Goal: Transaction & Acquisition: Obtain resource

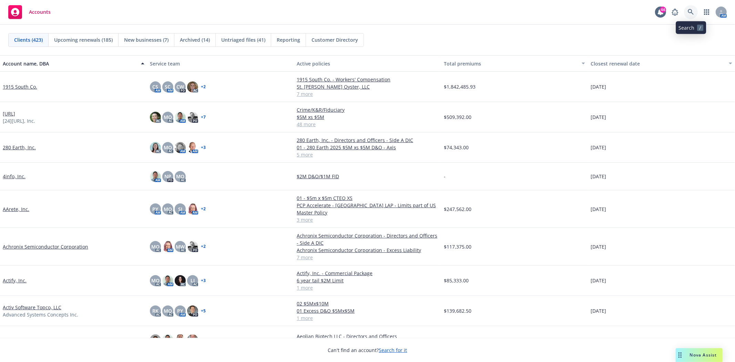
click at [691, 12] on icon at bounding box center [691, 12] width 6 height 6
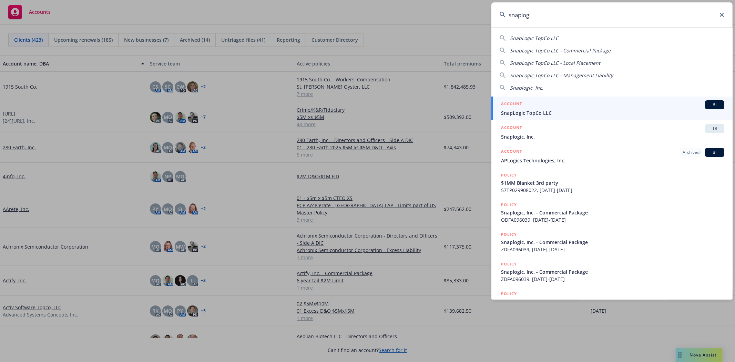
type input "snaplogi"
click at [504, 109] on span "SnapLogic TopCo LLC" at bounding box center [612, 112] width 223 height 7
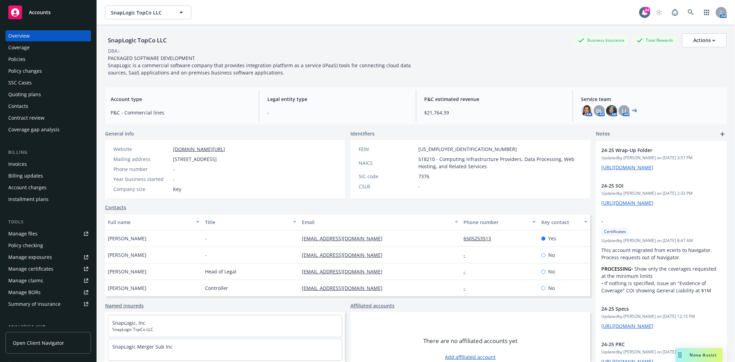
click at [11, 59] on div "Policies" at bounding box center [16, 59] width 17 height 11
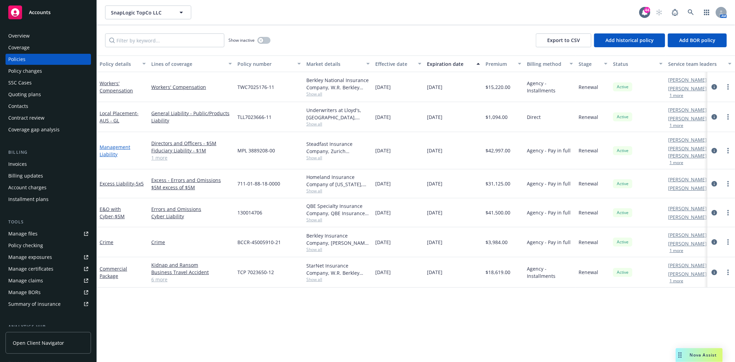
click at [114, 144] on link "Management Liability" at bounding box center [115, 151] width 31 height 14
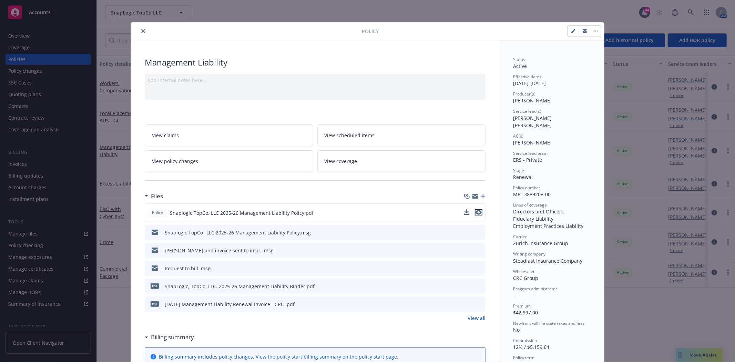
click at [477, 213] on icon "preview file" at bounding box center [478, 212] width 6 height 5
click at [142, 32] on icon "close" at bounding box center [143, 31] width 4 height 4
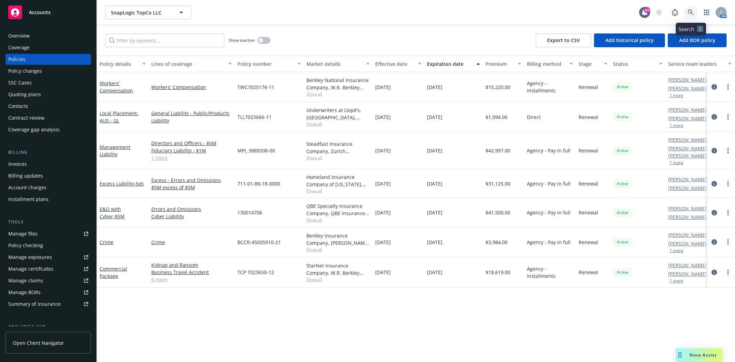
click at [690, 13] on icon at bounding box center [691, 12] width 6 height 6
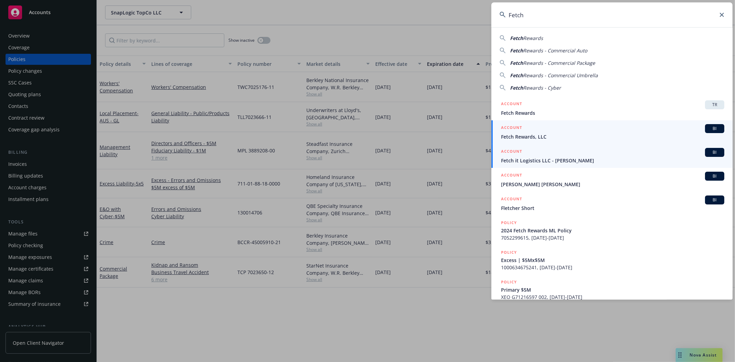
type input "Fetch"
click at [527, 134] on span "Fetch Rewards, LLC" at bounding box center [612, 136] width 223 height 7
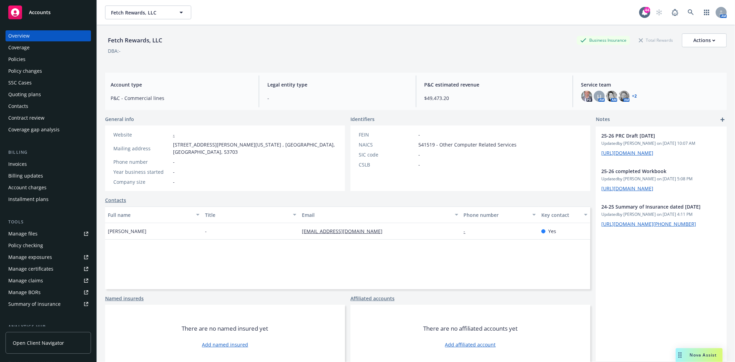
click at [37, 94] on div "Quoting plans" at bounding box center [24, 94] width 33 height 11
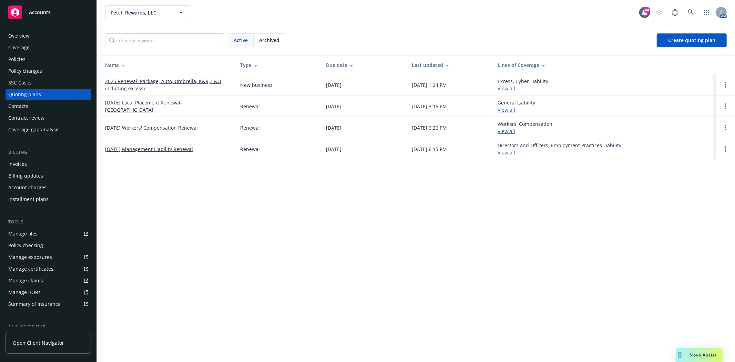
click at [134, 150] on link "09/10/25 Management Liability Renewal" at bounding box center [149, 148] width 88 height 7
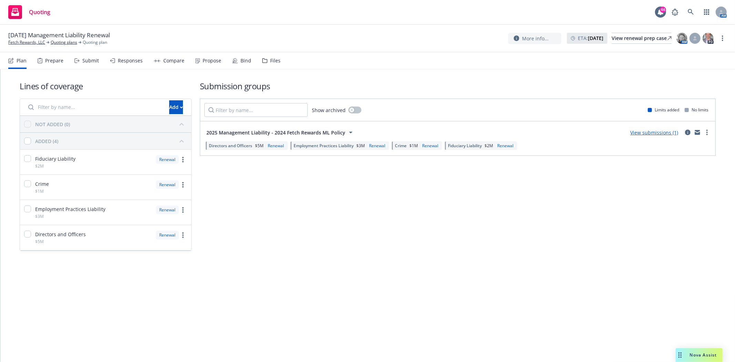
click at [273, 61] on div "Files" at bounding box center [275, 61] width 10 height 6
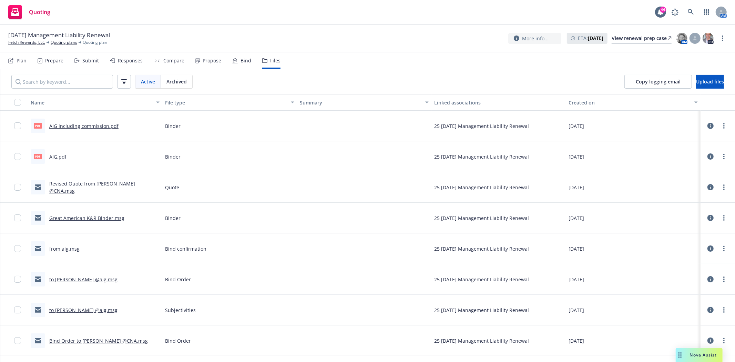
click at [69, 189] on link "Revised Quote from Maria @CNA.msg" at bounding box center [92, 187] width 86 height 14
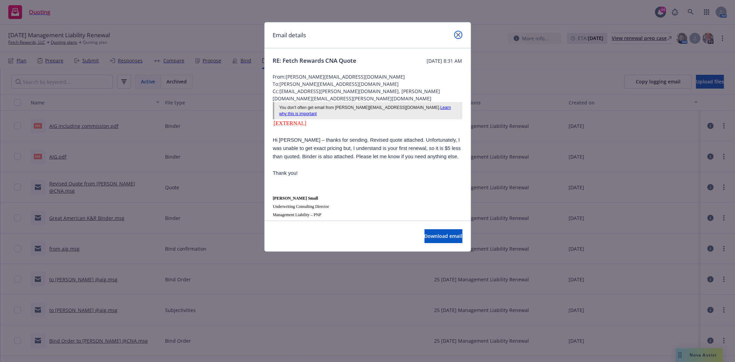
click at [460, 35] on link "close" at bounding box center [458, 35] width 8 height 8
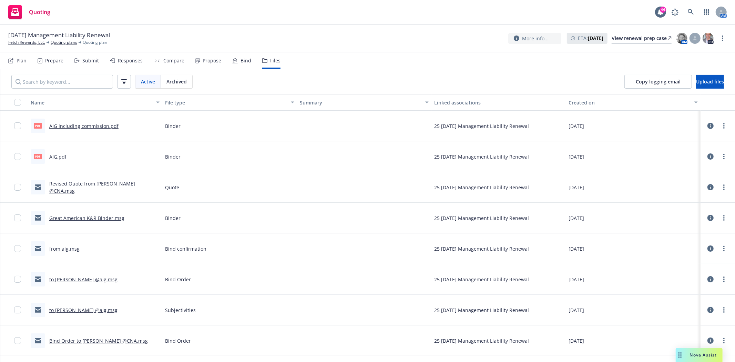
click at [70, 217] on link "Great American K&R Binder.msg" at bounding box center [86, 218] width 75 height 7
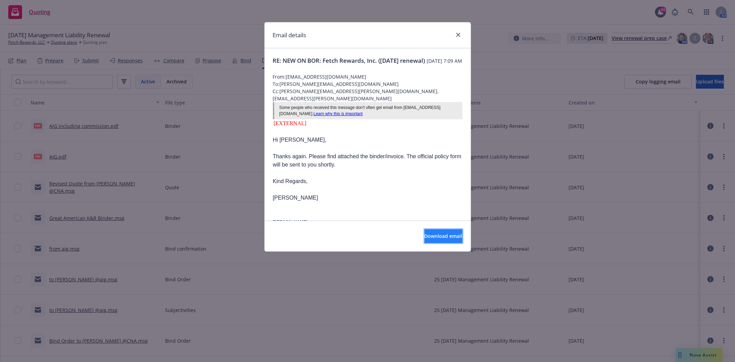
click at [436, 236] on span "Download email" at bounding box center [443, 236] width 38 height 7
click at [458, 35] on icon "close" at bounding box center [458, 35] width 4 height 4
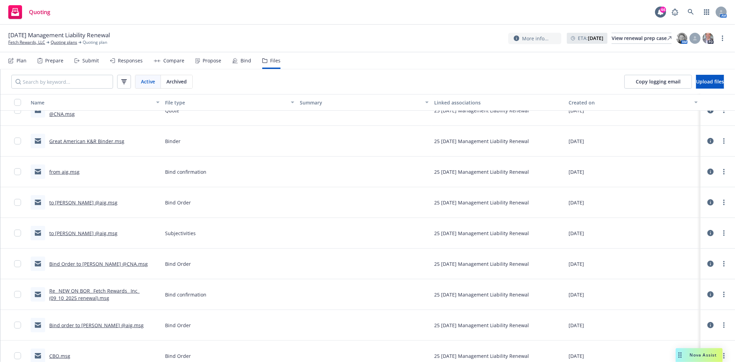
scroll to position [153, 0]
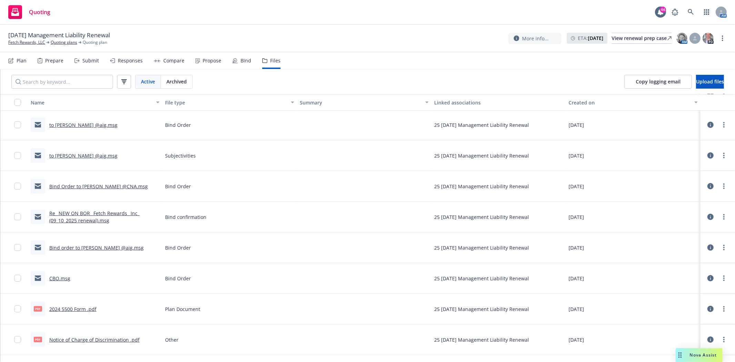
click at [94, 246] on link "Bind order to Kevin @aig.msg" at bounding box center [96, 247] width 94 height 7
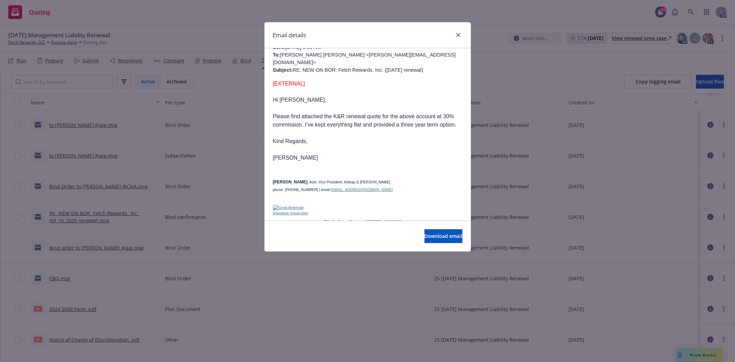
scroll to position [383, 0]
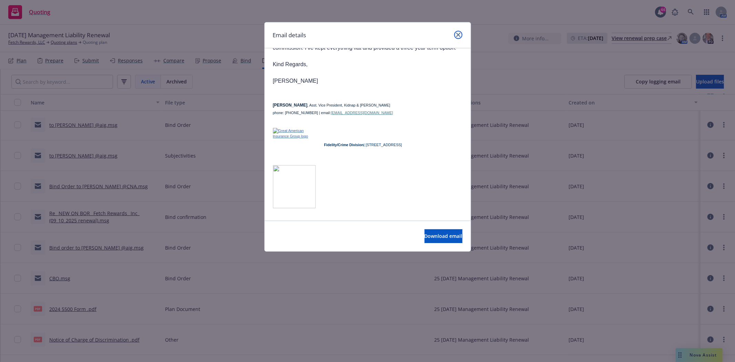
click at [456, 36] on icon "close" at bounding box center [458, 35] width 4 height 4
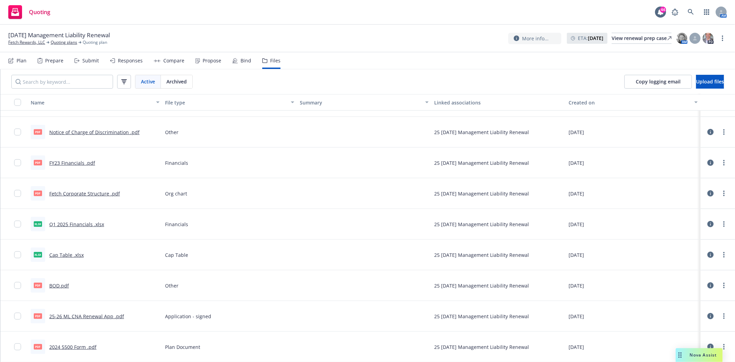
scroll to position [359, 0]
click at [68, 317] on link "25-26 ML CNA Renewal App .pdf" at bounding box center [86, 315] width 75 height 7
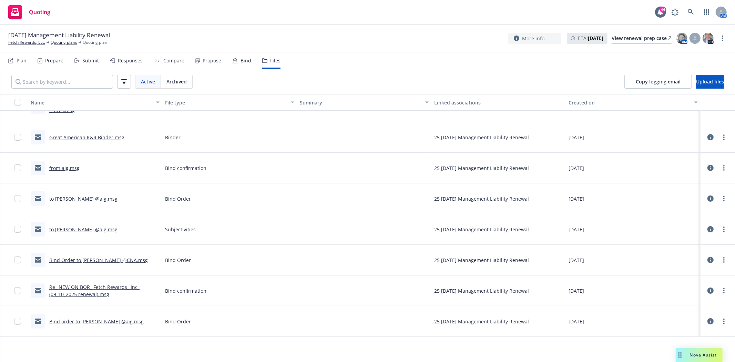
scroll to position [0, 0]
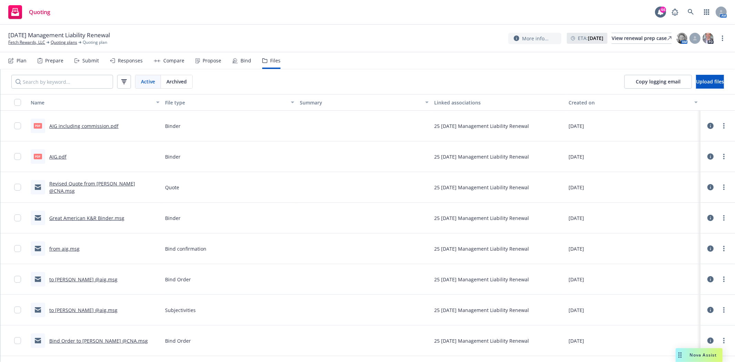
click at [63, 249] on link "from aig.msg" at bounding box center [64, 248] width 30 height 7
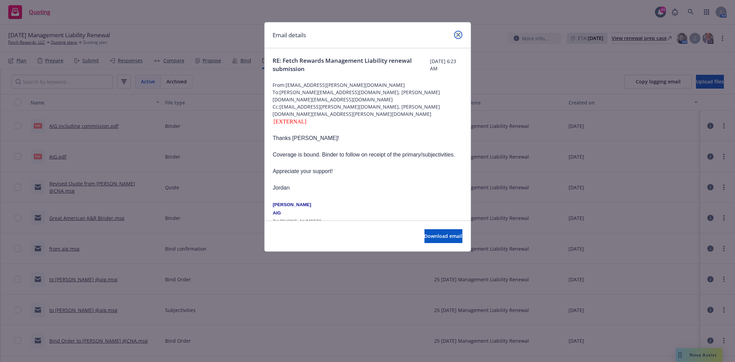
click at [459, 33] on icon "close" at bounding box center [458, 35] width 4 height 4
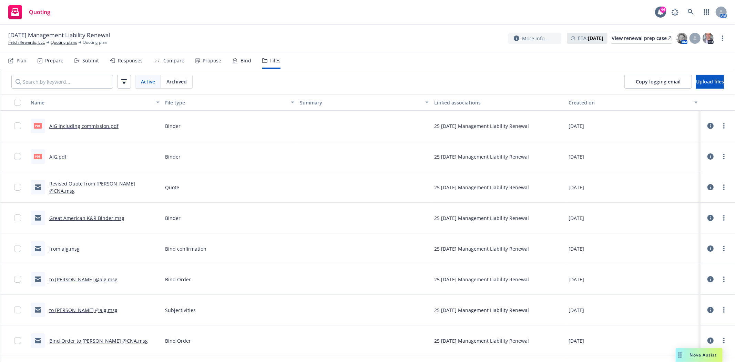
click at [60, 249] on link "from aig.msg" at bounding box center [64, 248] width 30 height 7
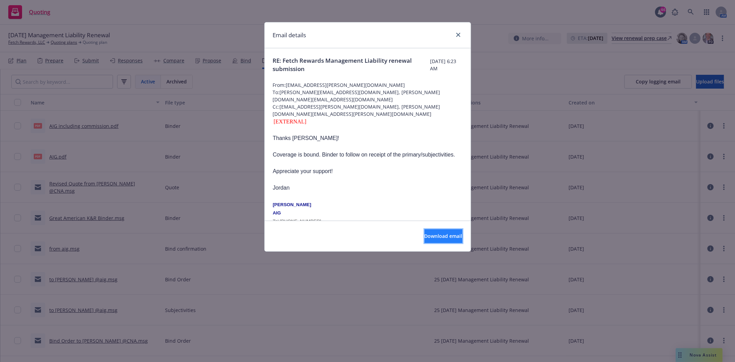
click at [424, 238] on span "Download email" at bounding box center [443, 236] width 38 height 7
click at [457, 33] on icon "close" at bounding box center [458, 35] width 4 height 4
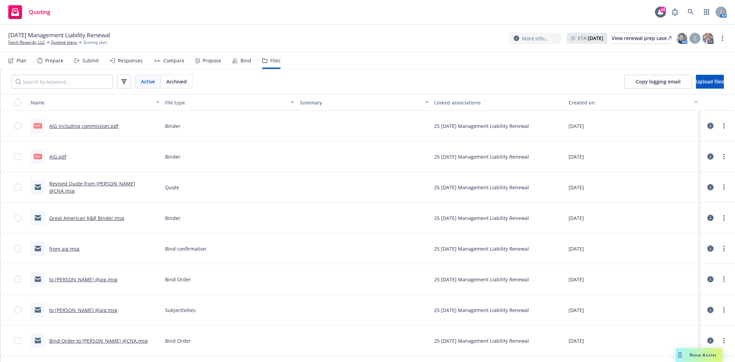
click at [80, 125] on link "AIG including commission.pdf" at bounding box center [83, 126] width 69 height 7
click at [691, 11] on icon at bounding box center [691, 12] width 6 height 6
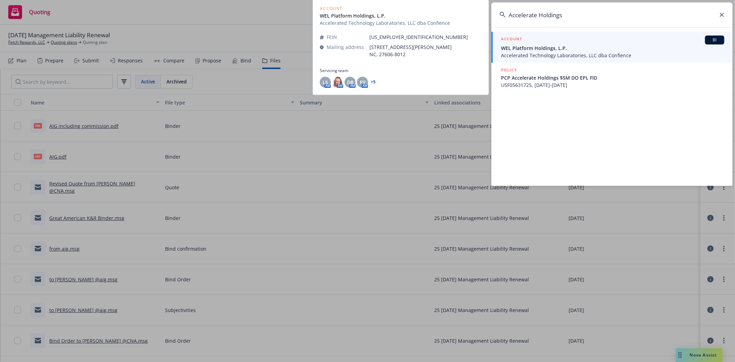
type input "Accelerate Holdings"
click at [514, 49] on span "WEL Platform Holdings, L.P." at bounding box center [612, 47] width 223 height 7
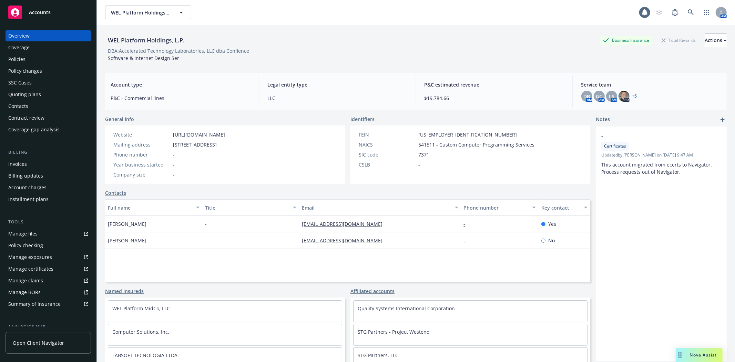
click at [21, 59] on div "Policies" at bounding box center [16, 59] width 17 height 11
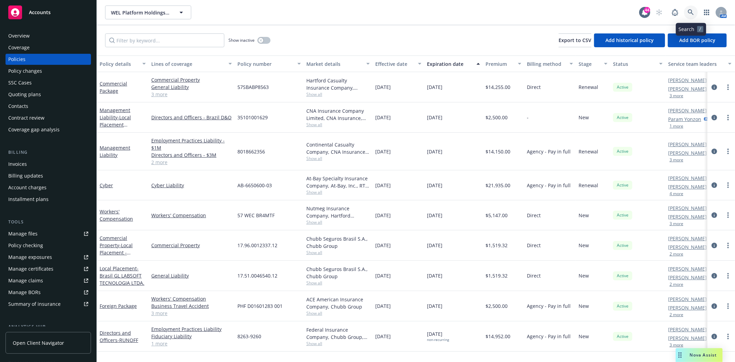
click at [695, 12] on link at bounding box center [691, 13] width 14 height 14
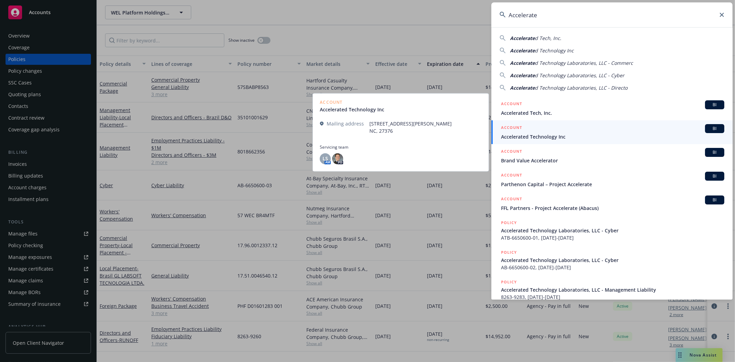
type input "Accelerate"
click at [536, 135] on span "Accelerated Technology Inc" at bounding box center [612, 136] width 223 height 7
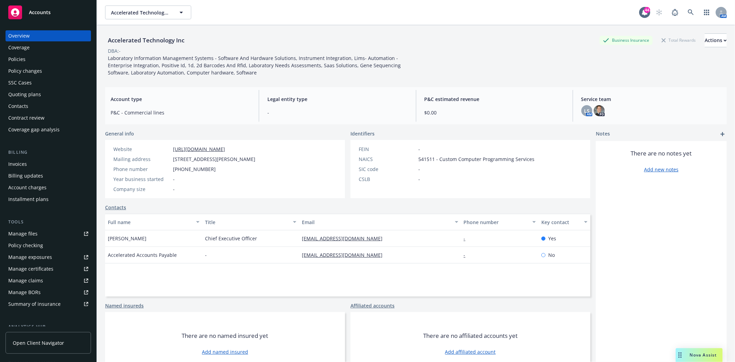
click at [47, 55] on div "Policies" at bounding box center [48, 59] width 80 height 11
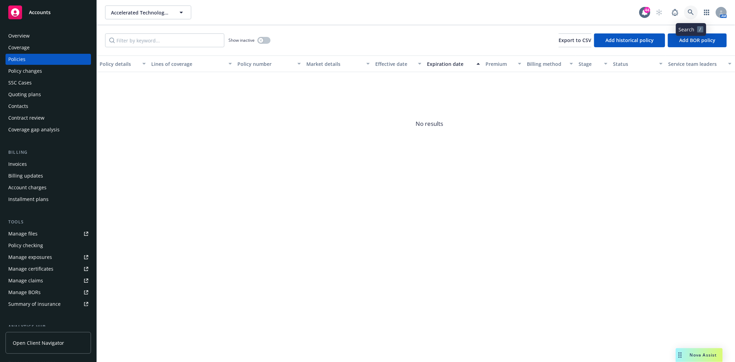
click at [688, 9] on icon at bounding box center [691, 12] width 6 height 6
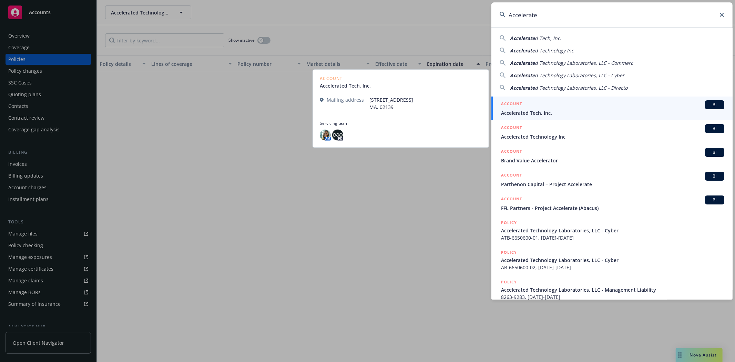
type input "Accelerate"
click at [544, 110] on span "Accelerated Tech, Inc." at bounding box center [612, 112] width 223 height 7
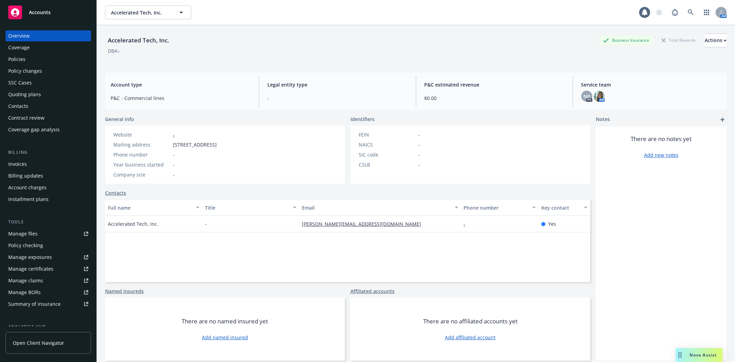
click at [20, 58] on div "Policies" at bounding box center [16, 59] width 17 height 11
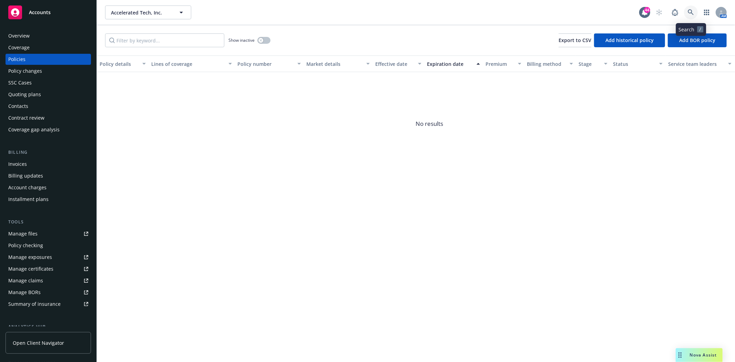
click at [693, 12] on icon at bounding box center [691, 12] width 6 height 6
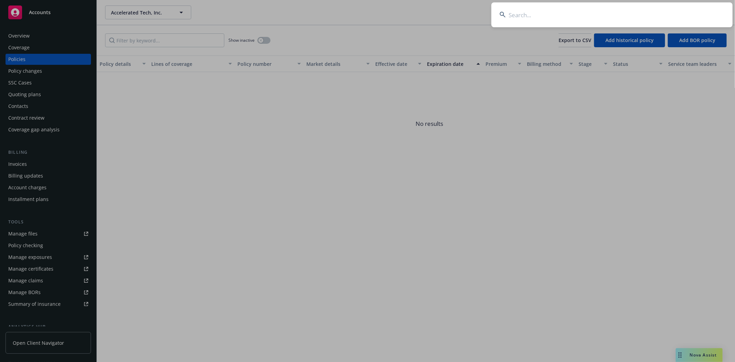
click at [581, 13] on input at bounding box center [611, 14] width 241 height 25
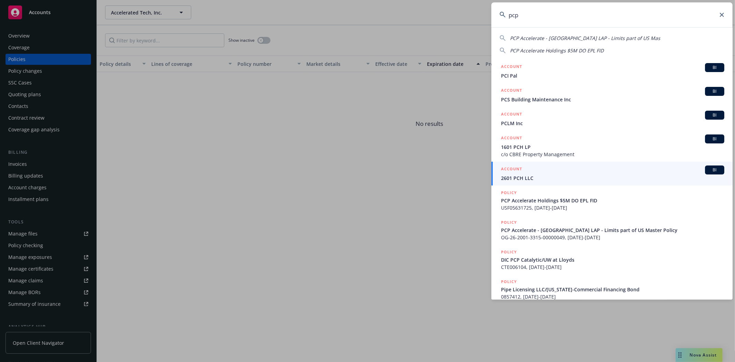
type input "pcp"
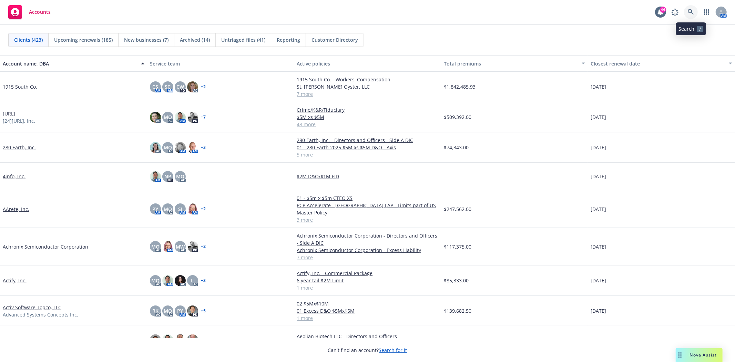
click at [694, 12] on link at bounding box center [691, 12] width 14 height 14
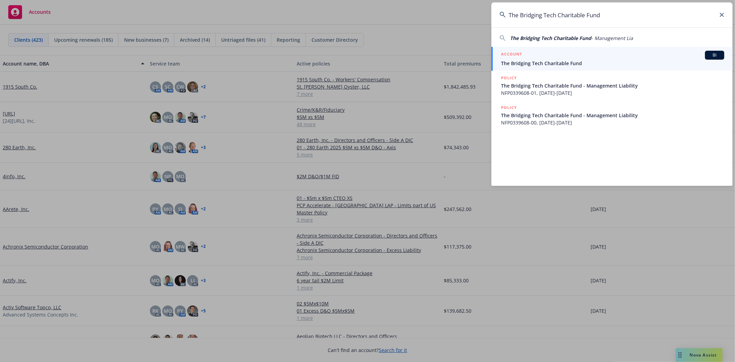
type input "The Bridging Tech Charitable Fund"
click at [524, 53] on div "ACCOUNT BI" at bounding box center [612, 55] width 223 height 9
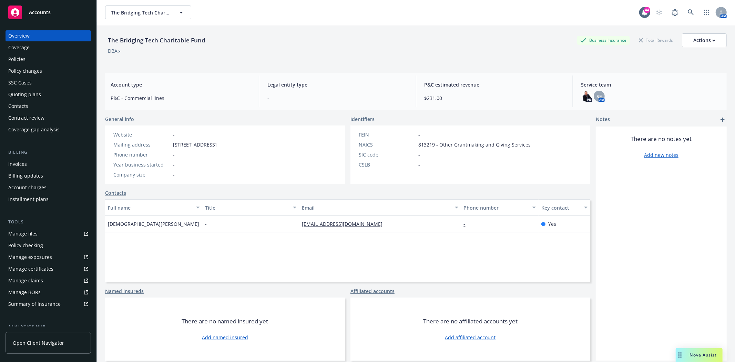
click at [17, 58] on div "Policies" at bounding box center [16, 59] width 17 height 11
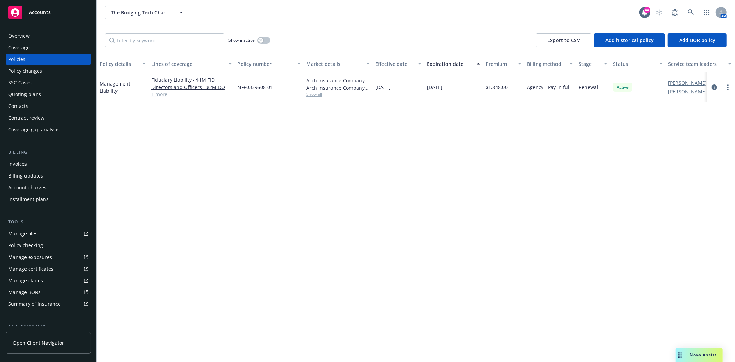
click at [25, 98] on div "Quoting plans" at bounding box center [24, 94] width 33 height 11
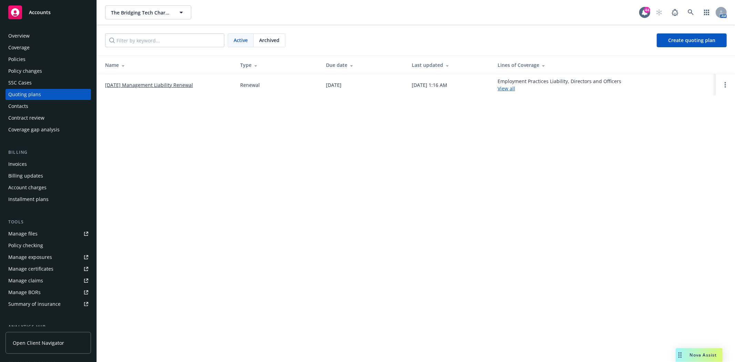
click at [150, 85] on link "[DATE] Management Liability Renewal" at bounding box center [149, 84] width 88 height 7
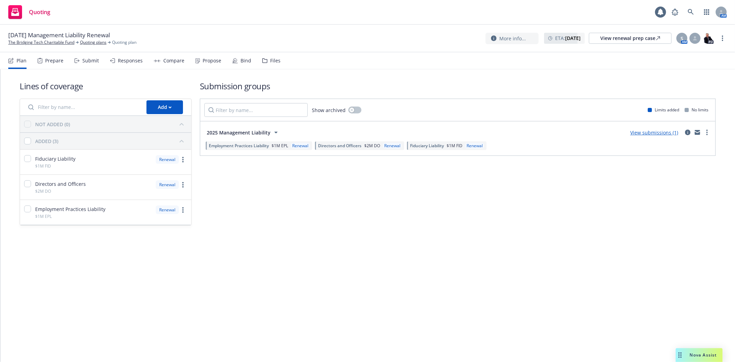
click at [272, 56] on div "Files" at bounding box center [271, 60] width 18 height 17
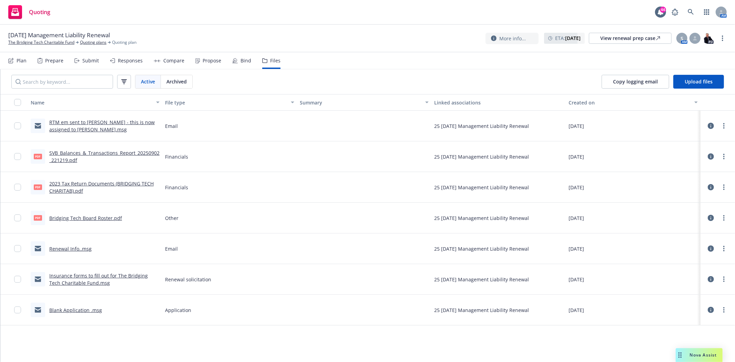
click at [90, 123] on link "RTM em sent to [PERSON_NAME] - this is now assigned to [PERSON_NAME].msg" at bounding box center [101, 126] width 105 height 14
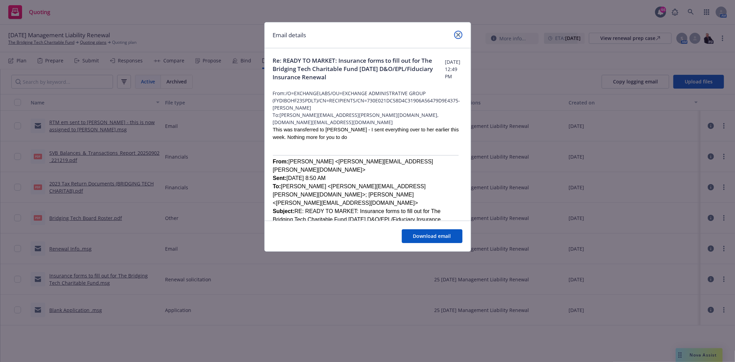
click at [456, 33] on icon "close" at bounding box center [458, 35] width 4 height 4
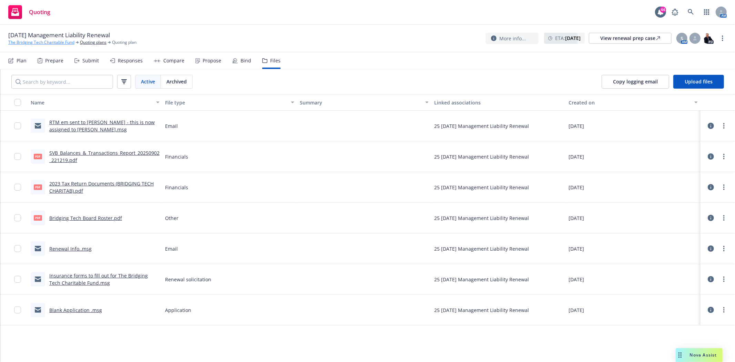
click at [36, 43] on link "The Bridging Tech Charitable Fund" at bounding box center [41, 42] width 66 height 6
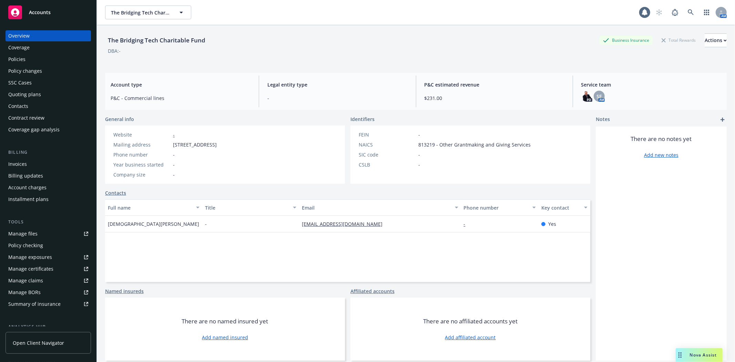
click at [16, 63] on div "Policies" at bounding box center [16, 59] width 17 height 11
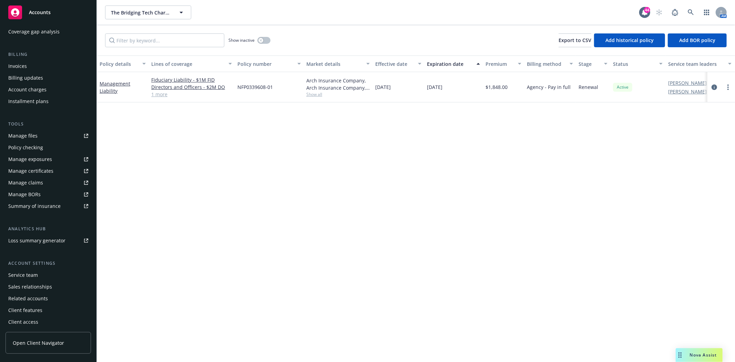
scroll to position [99, 0]
click at [22, 273] on div "Service team" at bounding box center [23, 274] width 30 height 11
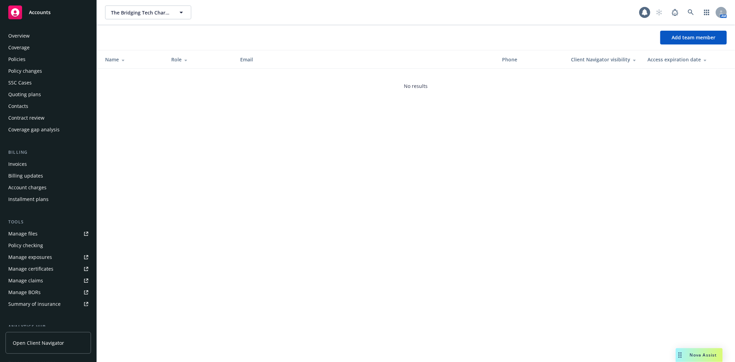
scroll to position [99, 0]
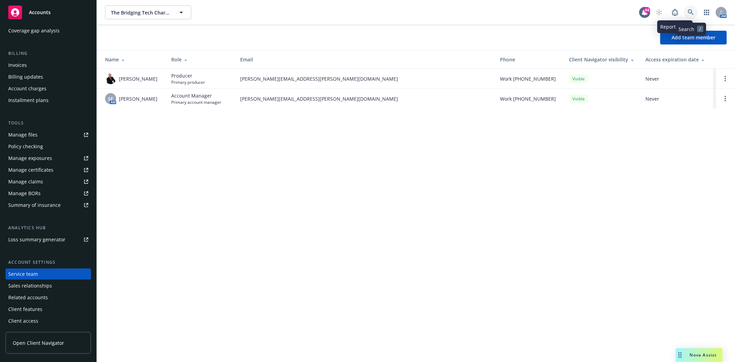
click at [689, 12] on icon at bounding box center [691, 12] width 6 height 6
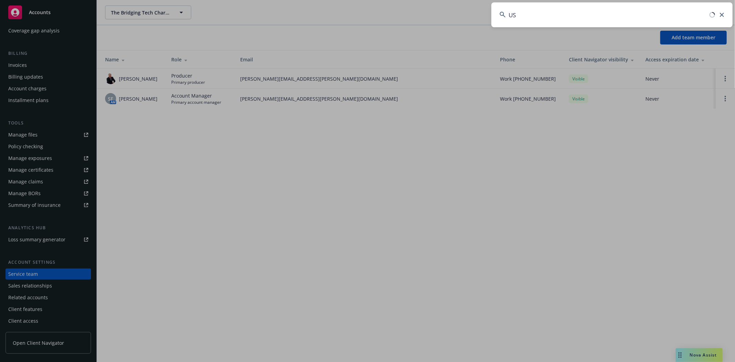
type input "U"
click at [552, 12] on input at bounding box center [611, 14] width 241 height 25
paste input "PCP Accelerate Holdings"
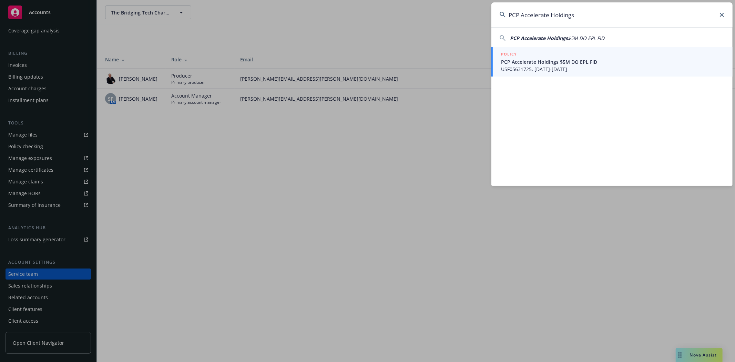
type input "PCP Accelerate Holdings"
click at [526, 63] on span "PCP Accelerate Holdings $5M DO EPL FID" at bounding box center [612, 61] width 223 height 7
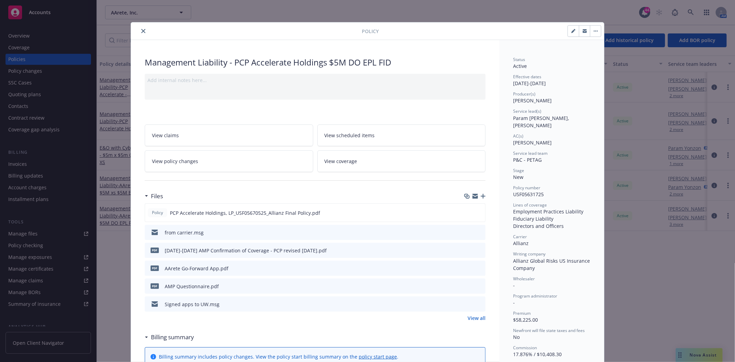
click at [141, 29] on icon "close" at bounding box center [143, 31] width 4 height 4
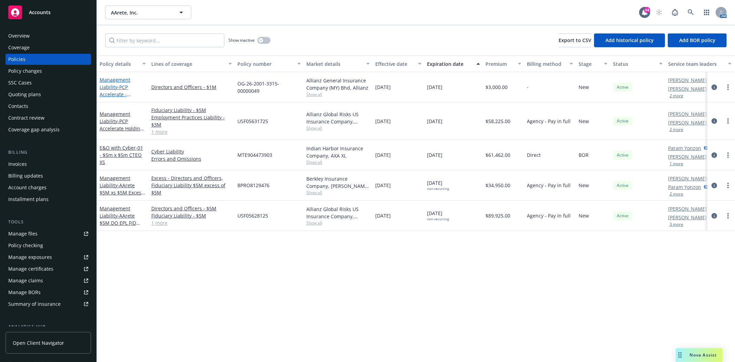
click at [113, 92] on span "- PCP Accelerate - [GEOGRAPHIC_DATA] LAP - Limits part of US Master Policy" at bounding box center [122, 101] width 44 height 35
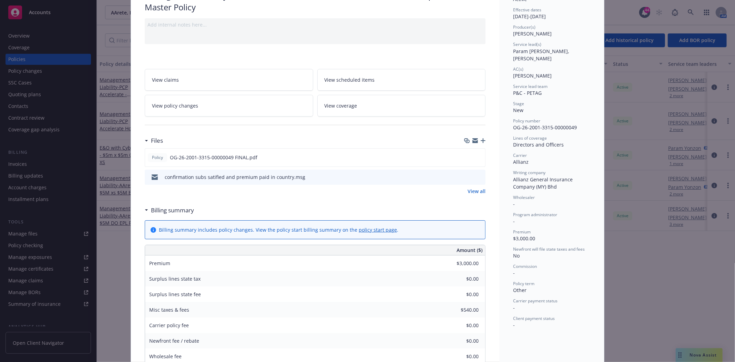
scroll to position [76, 0]
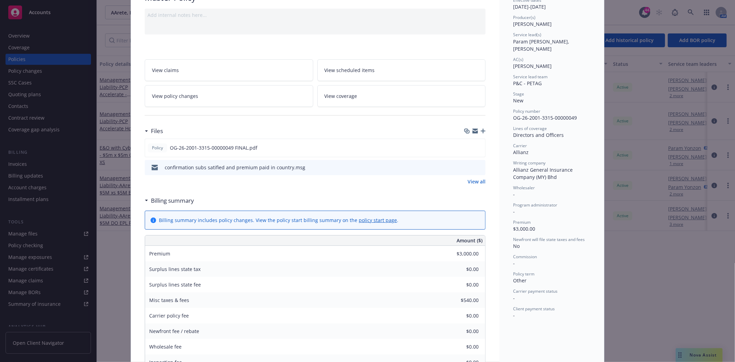
click at [477, 164] on icon "preview file" at bounding box center [479, 166] width 6 height 5
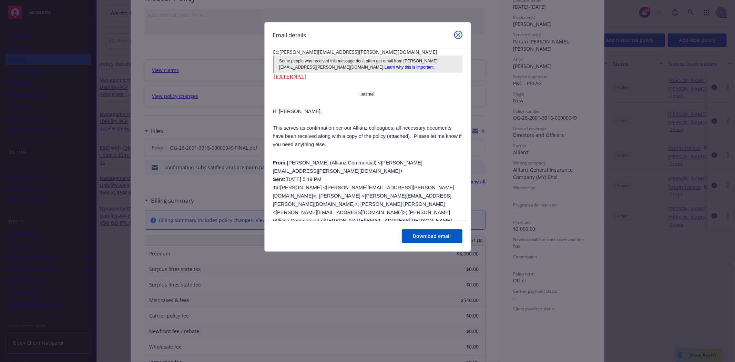
click at [459, 33] on icon "close" at bounding box center [458, 35] width 4 height 4
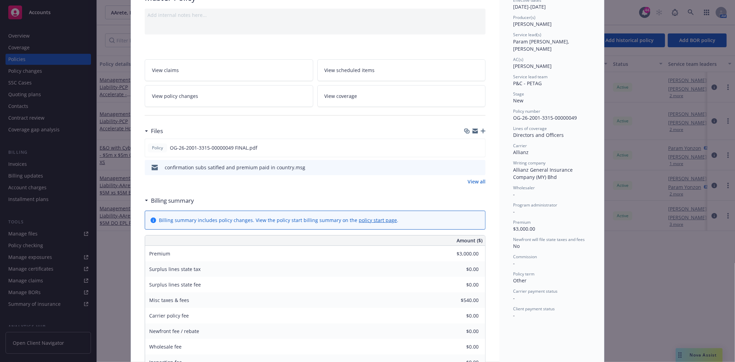
scroll to position [0, 0]
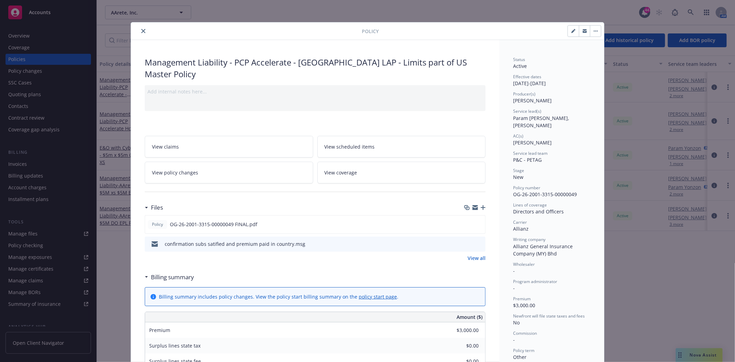
click at [141, 30] on icon "close" at bounding box center [143, 31] width 4 height 4
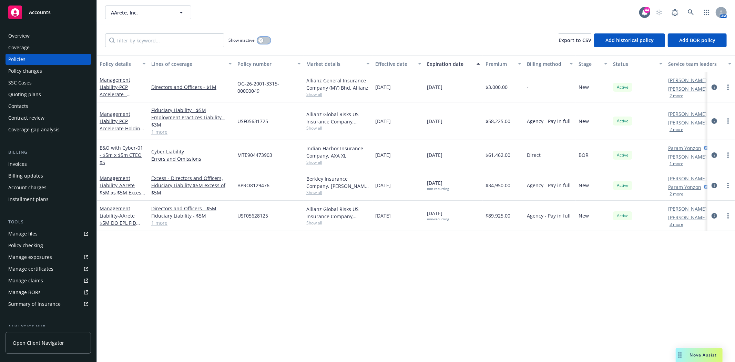
click at [264, 39] on button "button" at bounding box center [263, 40] width 13 height 7
drag, startPoint x: 105, startPoint y: 121, endPoint x: 109, endPoint y: 123, distance: 4.5
click at [105, 121] on link "Management Liability - PCP Accelerate Holdings $5M DO EPL FID" at bounding box center [123, 125] width 46 height 28
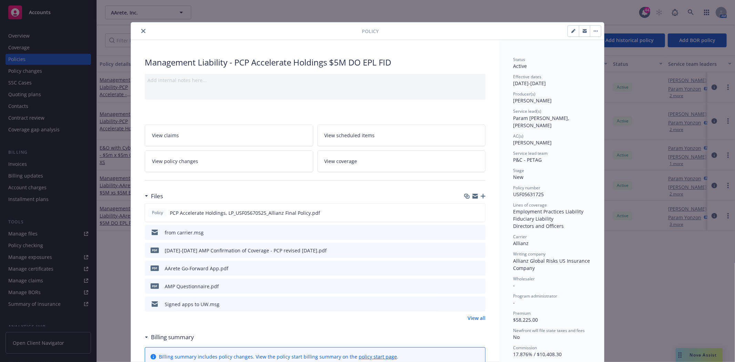
scroll to position [21, 0]
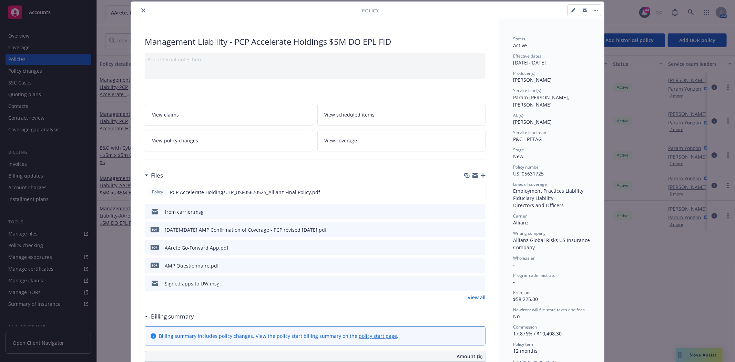
click at [478, 211] on icon "preview file" at bounding box center [479, 211] width 6 height 5
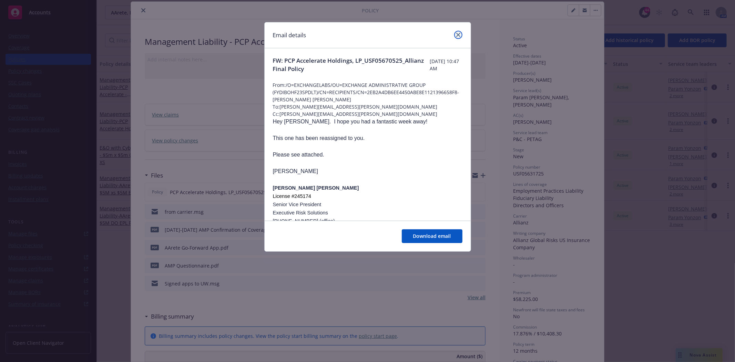
click at [460, 33] on icon "close" at bounding box center [458, 35] width 4 height 4
